Goal: Task Accomplishment & Management: Manage account settings

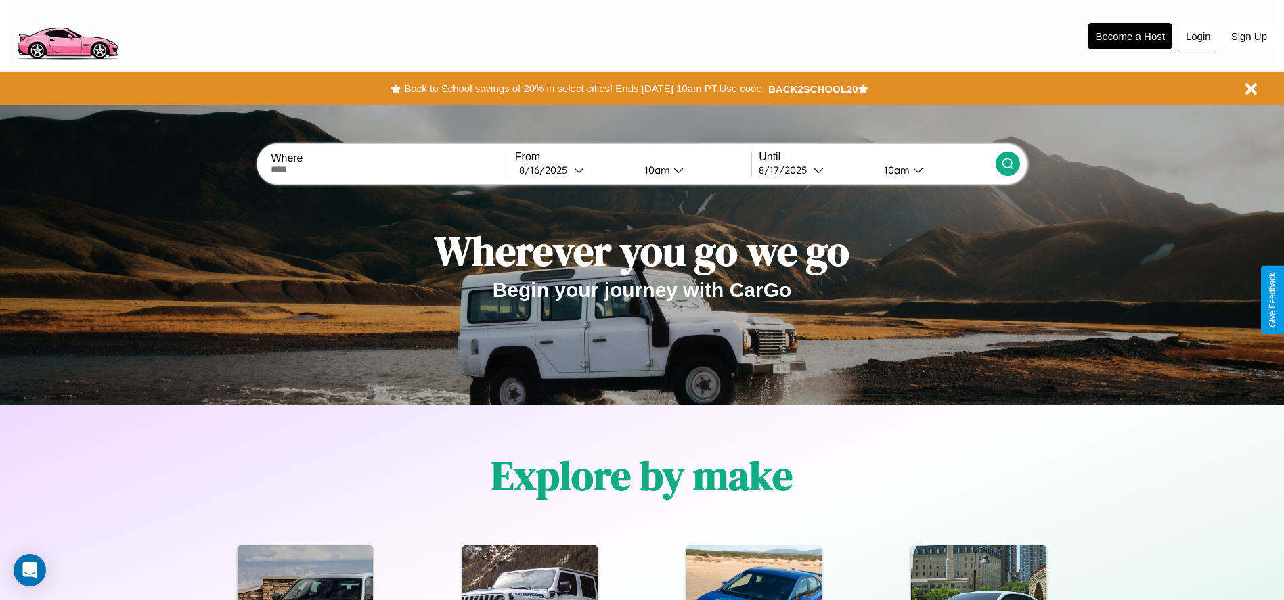
click at [1198, 36] on button "Login" at bounding box center [1198, 37] width 39 height 26
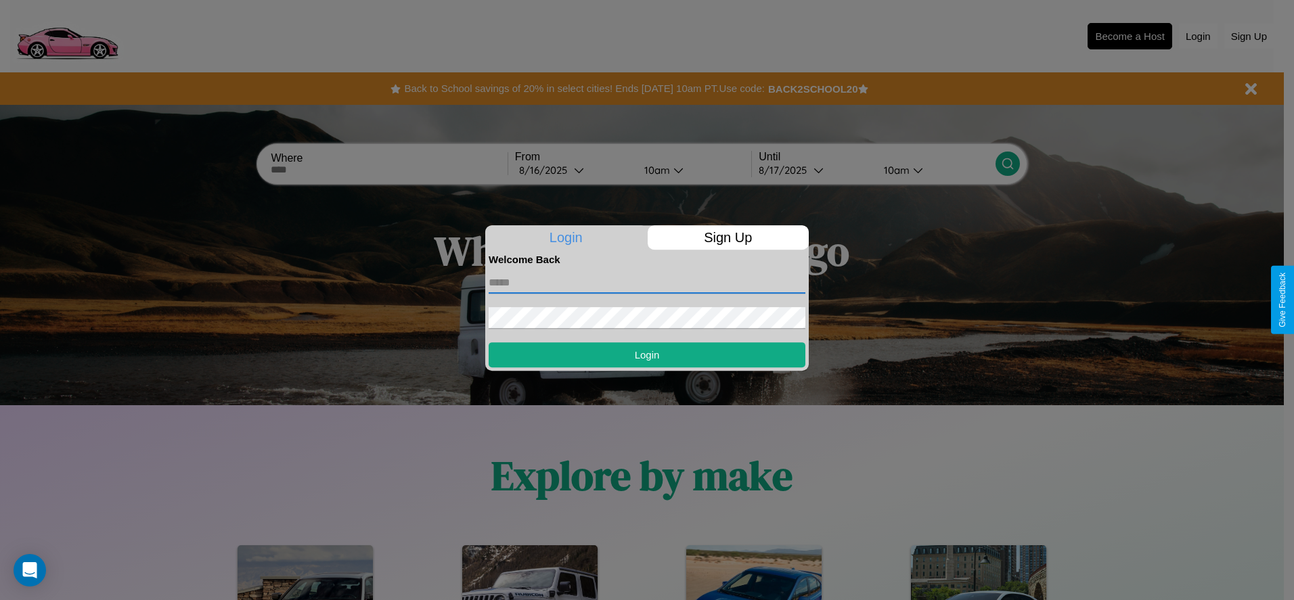
click at [647, 282] on input "text" at bounding box center [647, 283] width 317 height 22
type input "**********"
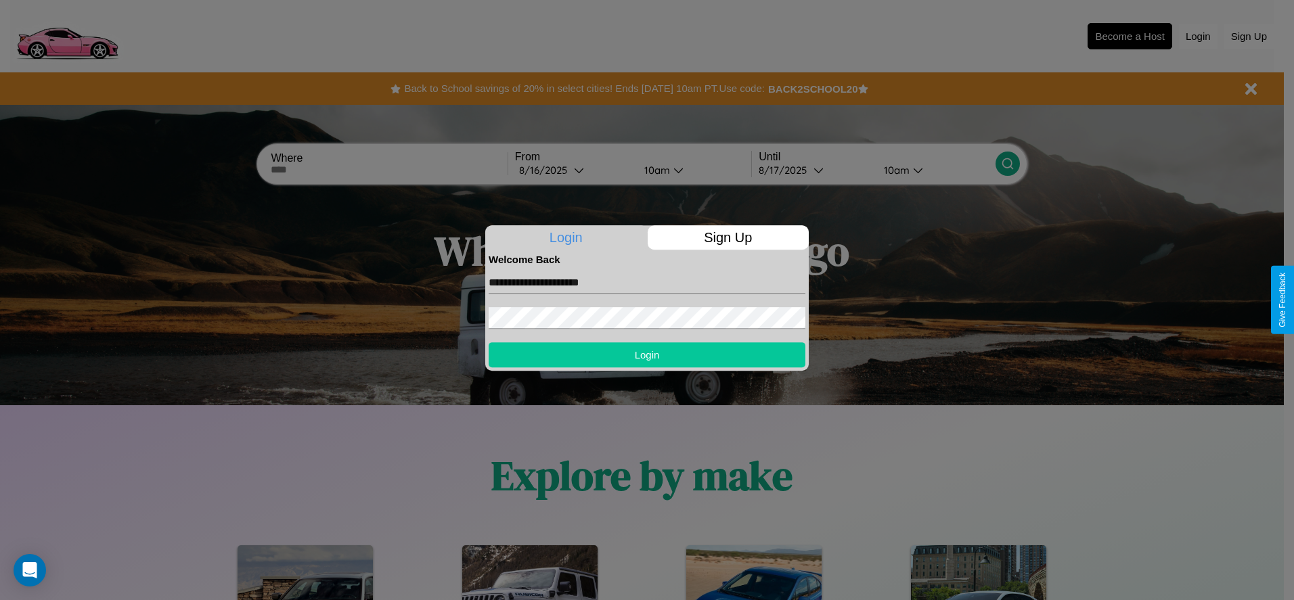
click at [647, 355] on button "Login" at bounding box center [647, 354] width 317 height 25
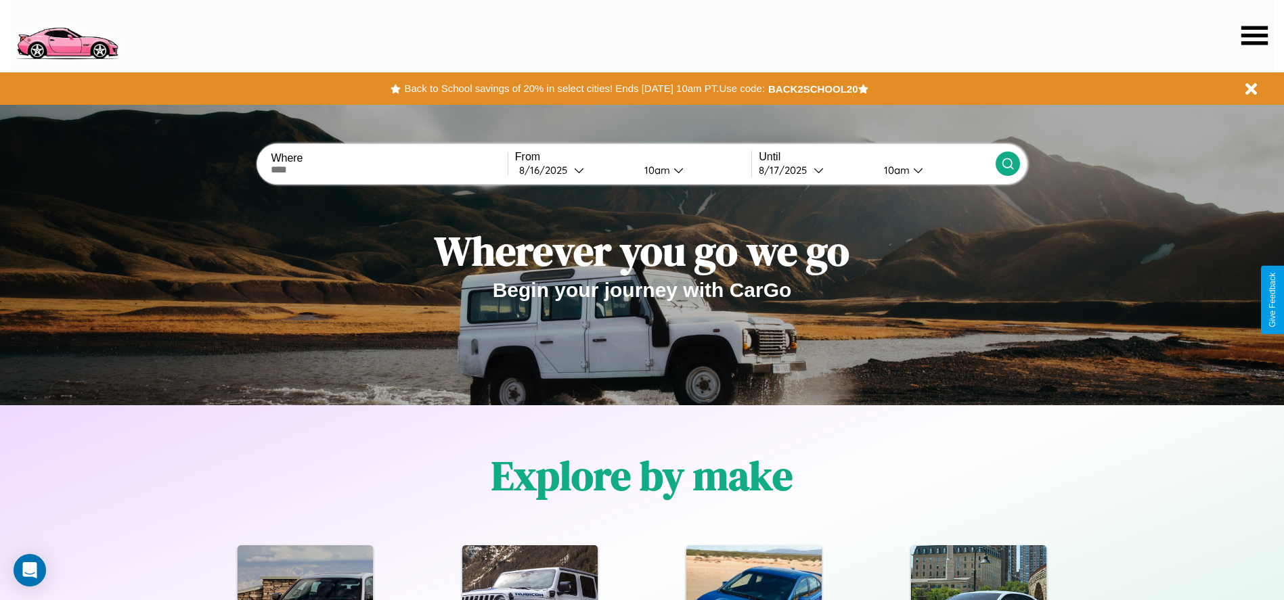
click at [1254, 35] on icon at bounding box center [1254, 35] width 26 height 19
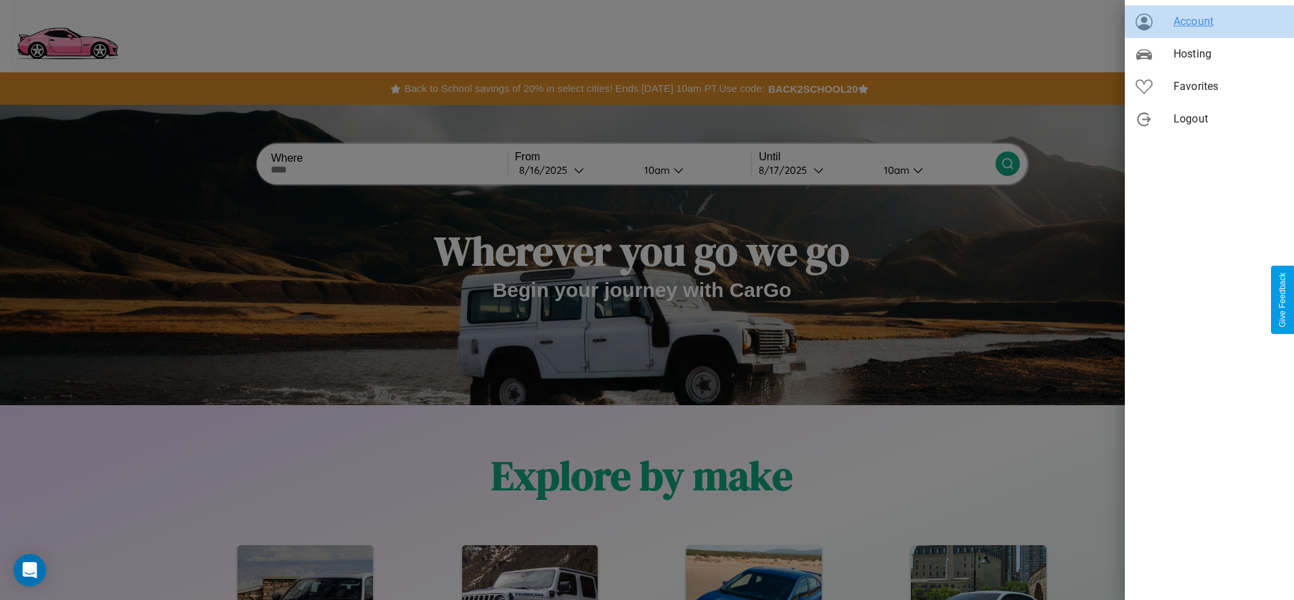
click at [1209, 22] on span "Account" at bounding box center [1229, 22] width 110 height 16
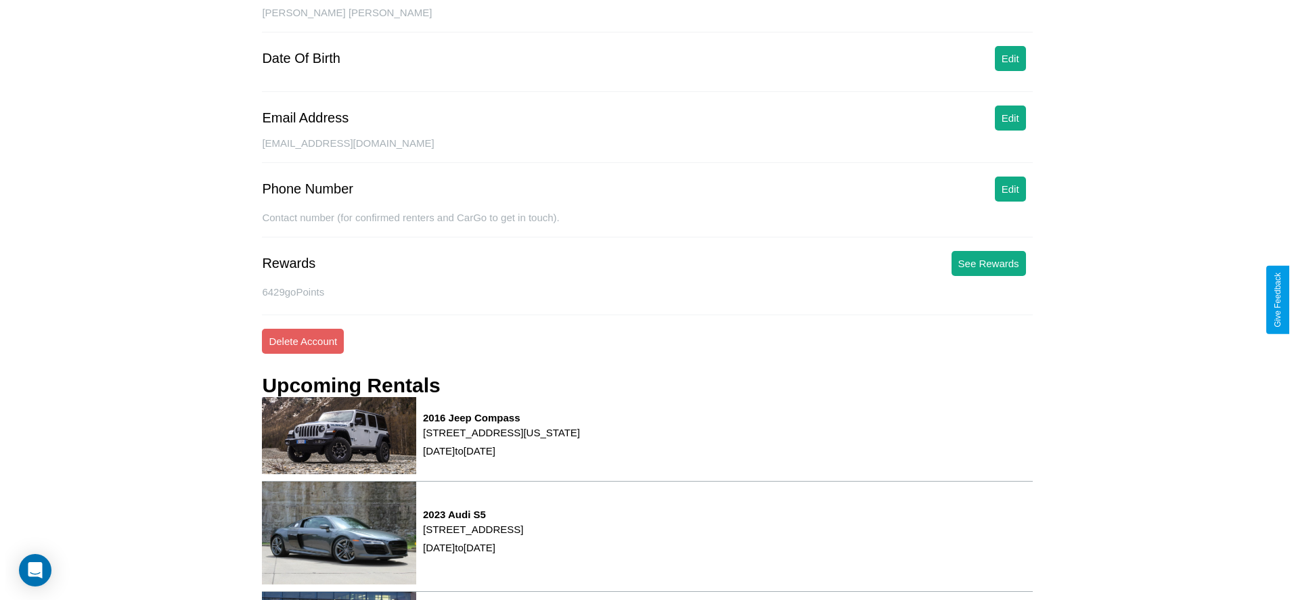
scroll to position [183, 0]
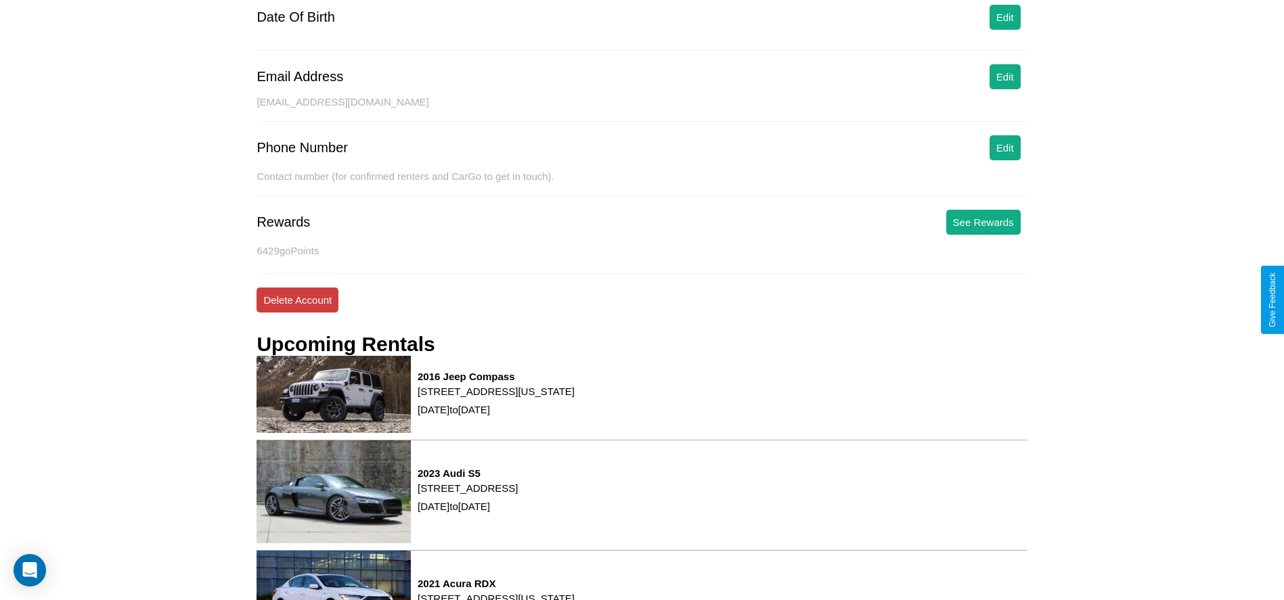
click at [297, 300] on button "Delete Account" at bounding box center [298, 300] width 82 height 25
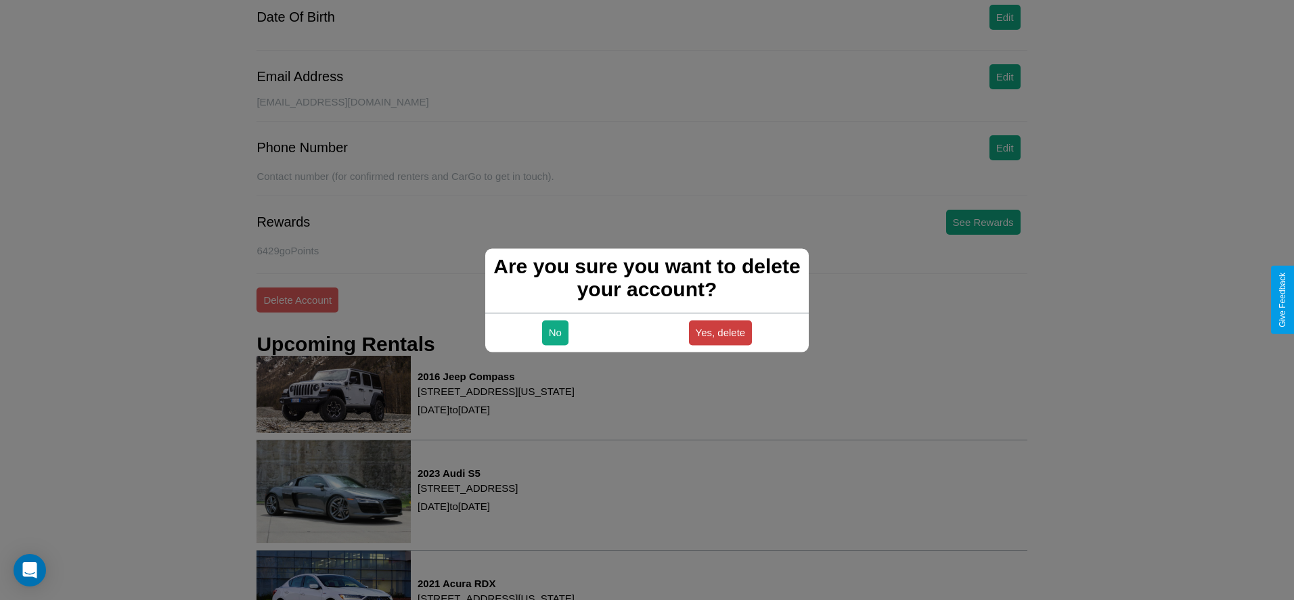
click at [720, 332] on button "Yes, delete" at bounding box center [721, 332] width 64 height 25
